Goal: Task Accomplishment & Management: Complete application form

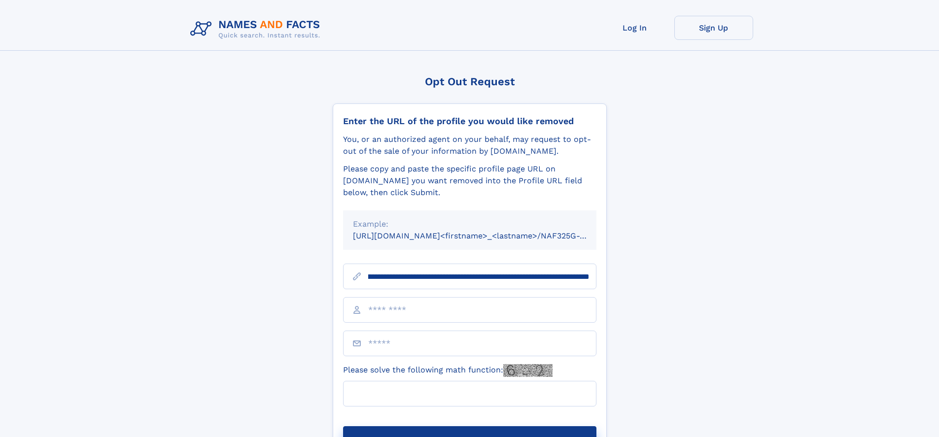
scroll to position [0, 117]
type input "**********"
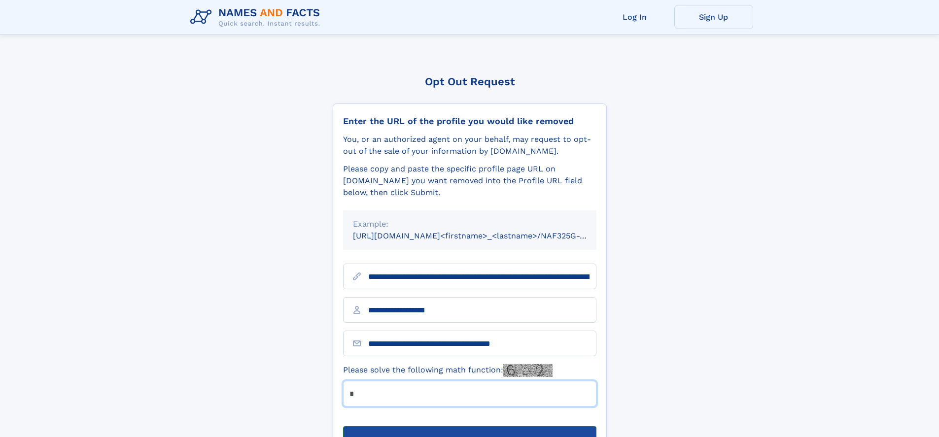
type input "*"
click at [469, 426] on button "Submit Opt Out Request" at bounding box center [469, 442] width 253 height 32
